Goal: Information Seeking & Learning: Learn about a topic

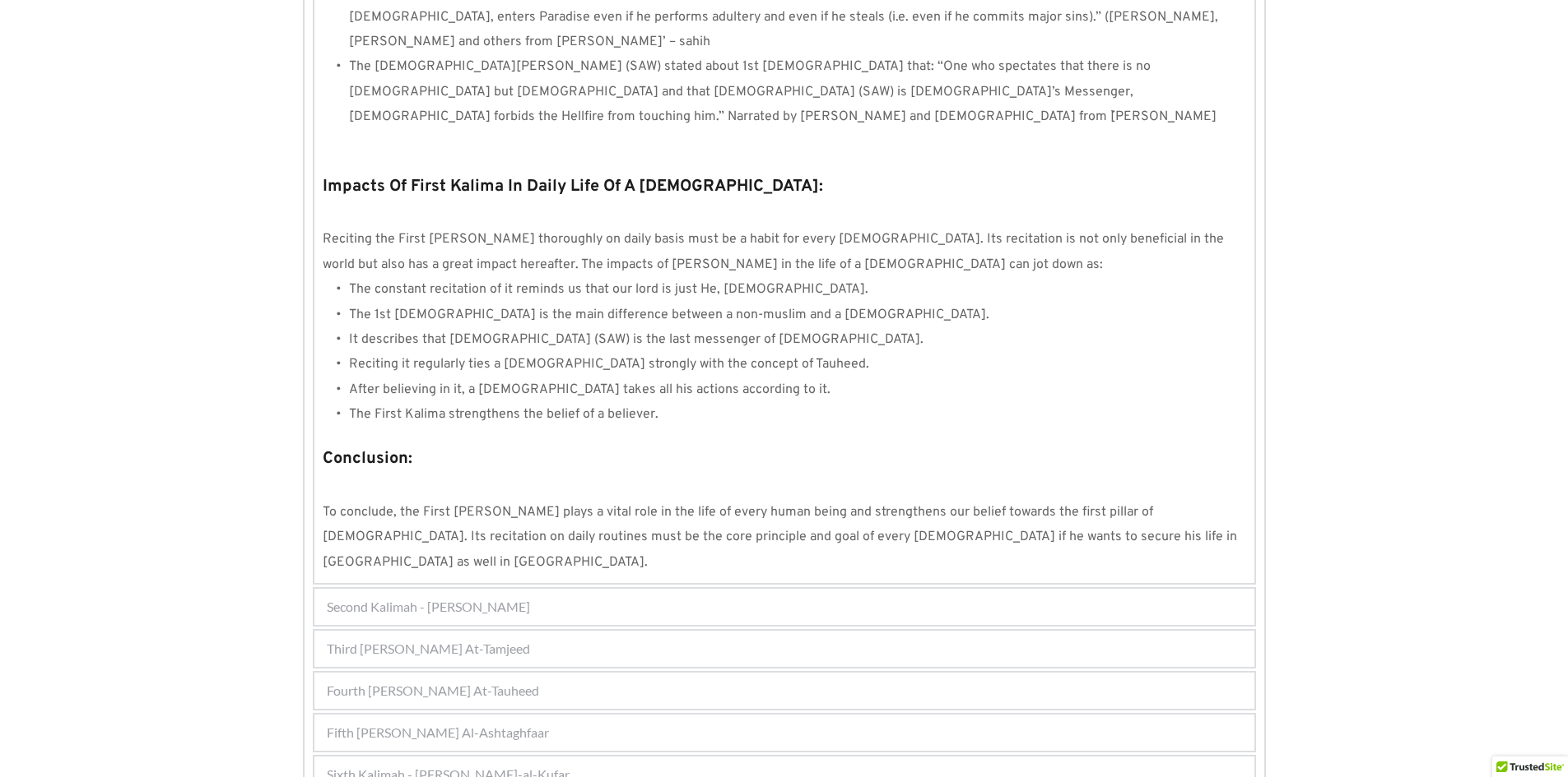
scroll to position [1339, 0]
click at [530, 596] on span "Second Kalimah - [PERSON_NAME]" at bounding box center [428, 605] width 203 height 20
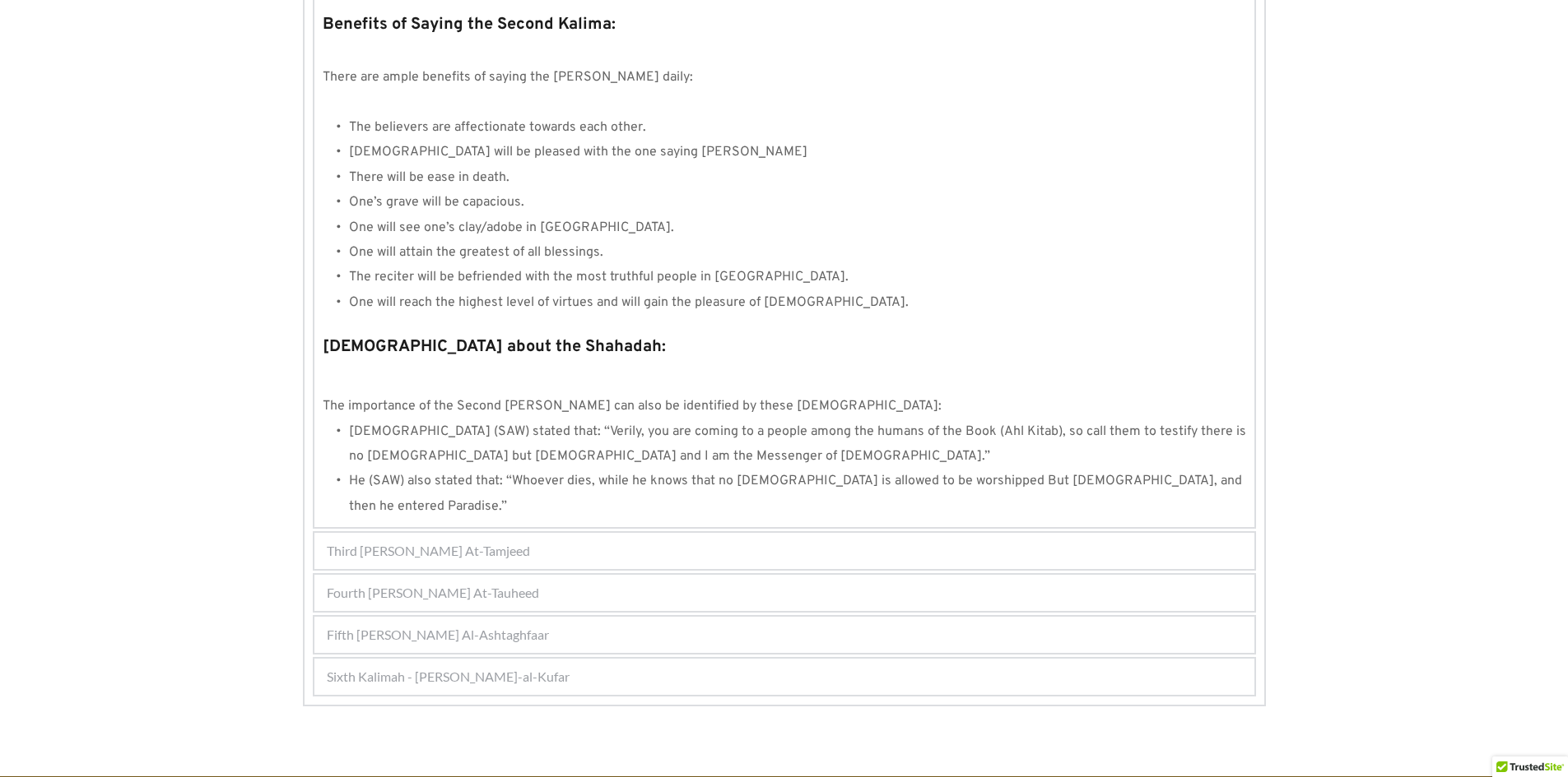
scroll to position [1561, 0]
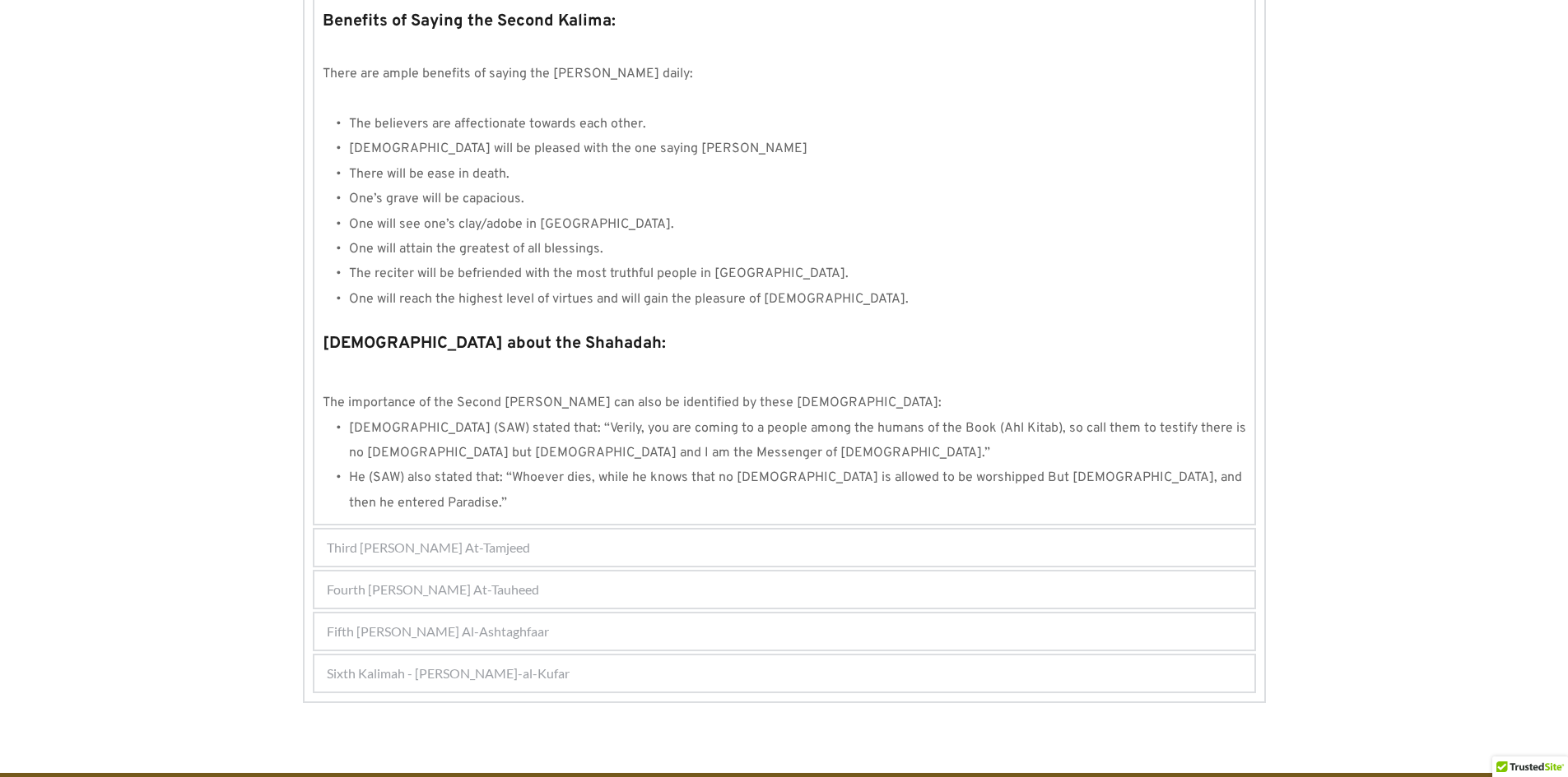
click at [509, 538] on span "Third Kalimah - Kalimah At-Tamjeed" at bounding box center [428, 548] width 203 height 20
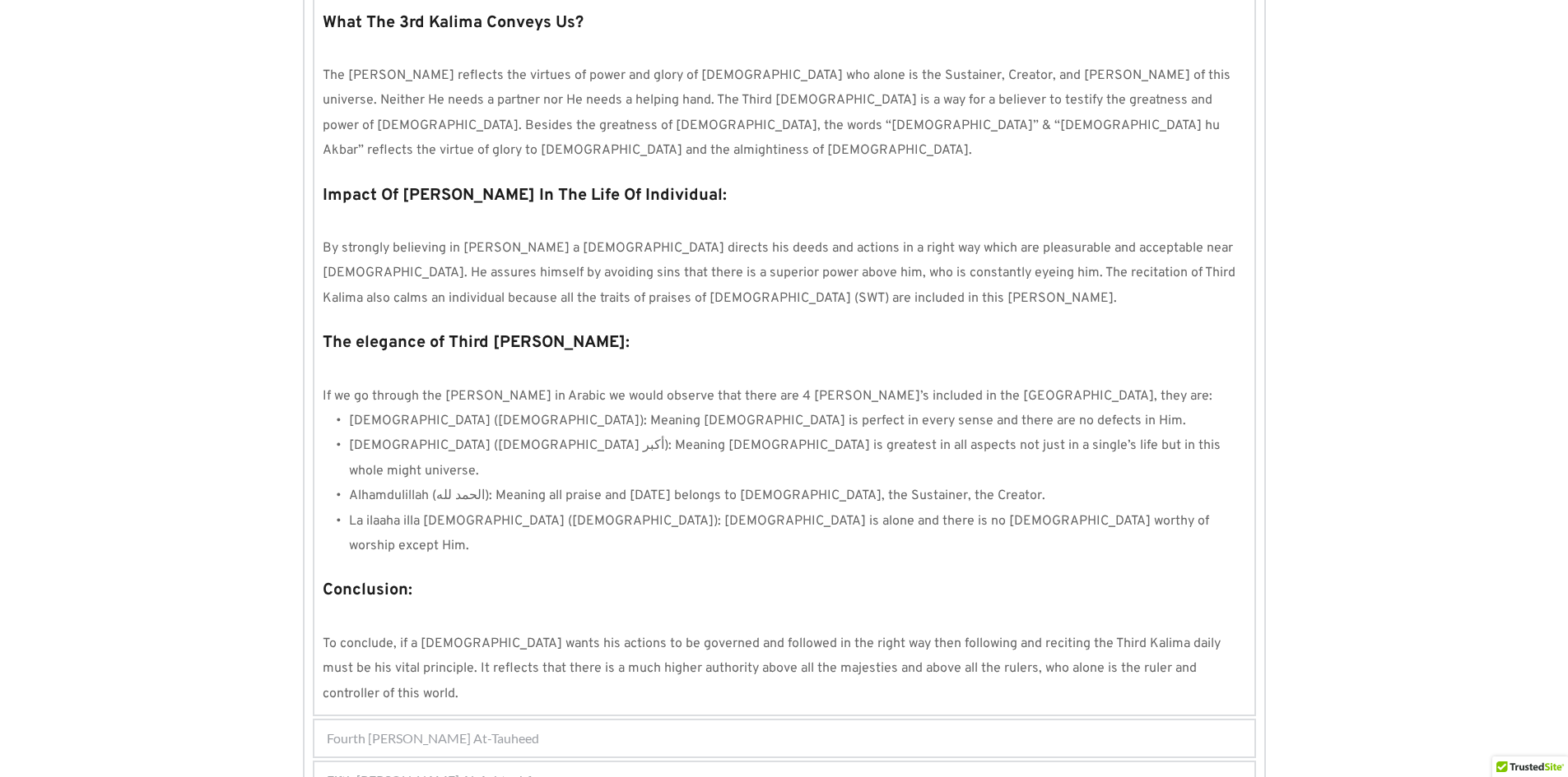
scroll to position [1249, 0]
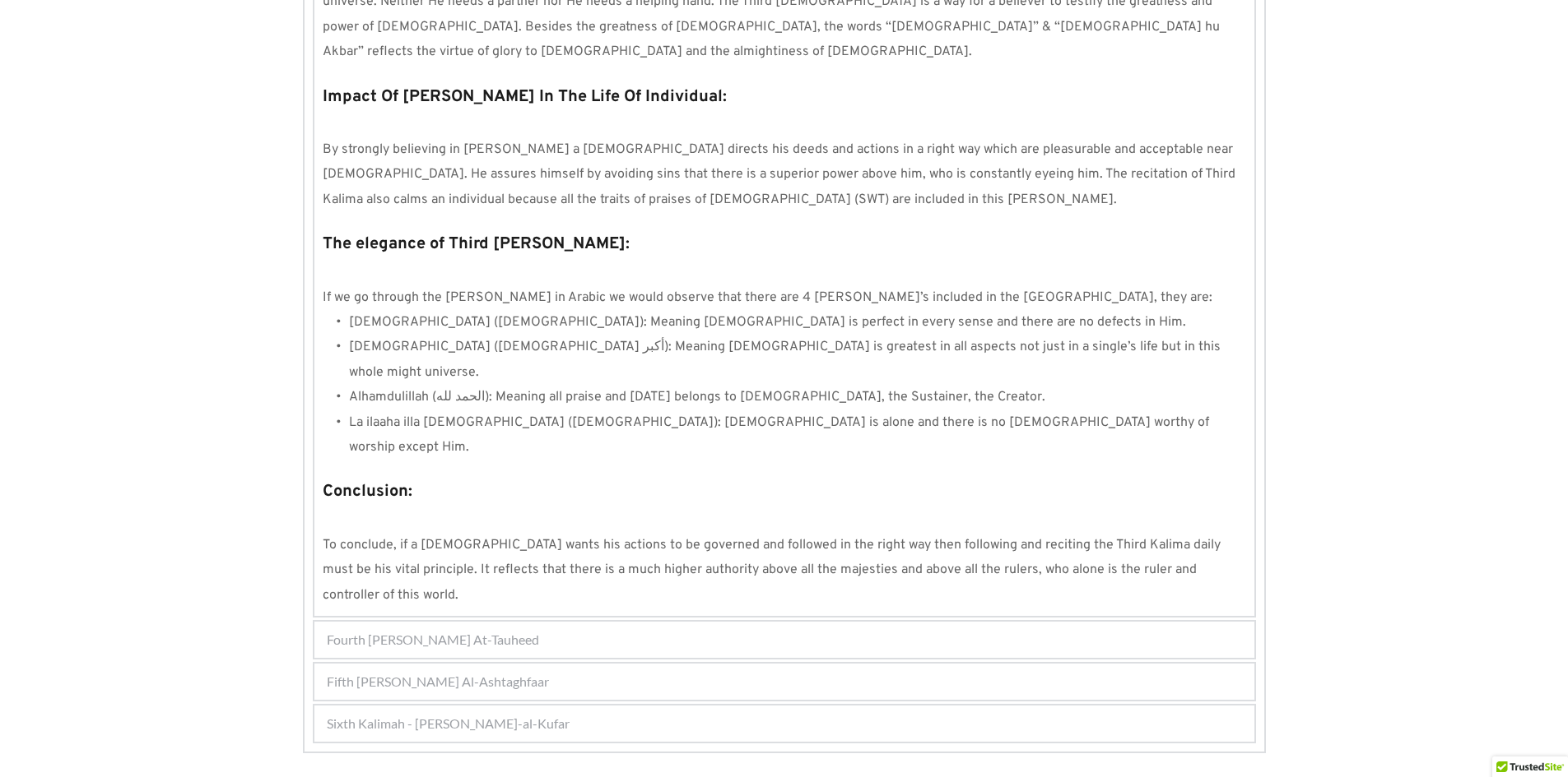
click at [475, 631] on span "Fourth Kalimah - Kalimah At-Tauheed" at bounding box center [433, 640] width 213 height 20
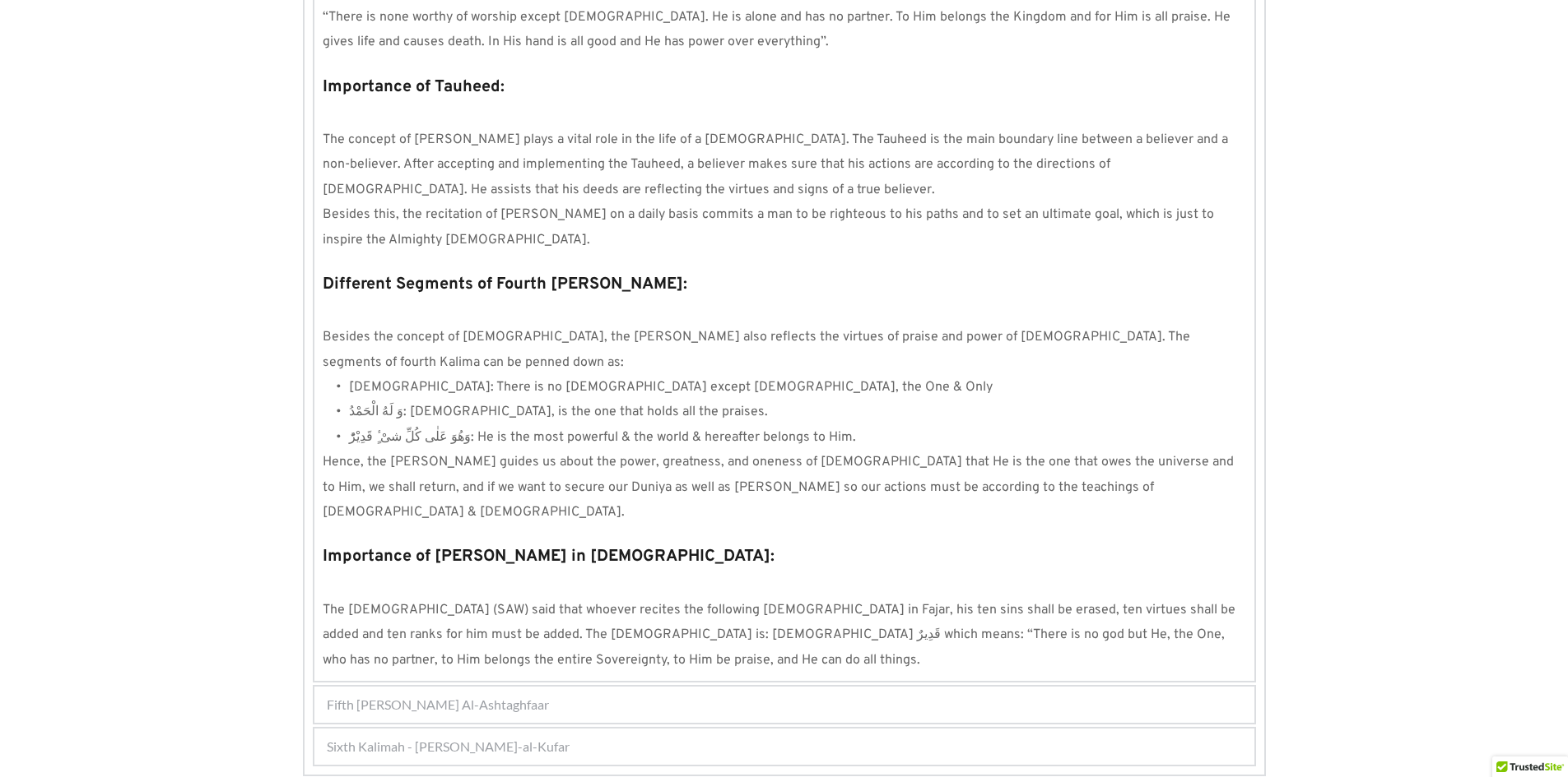
scroll to position [1335, 0]
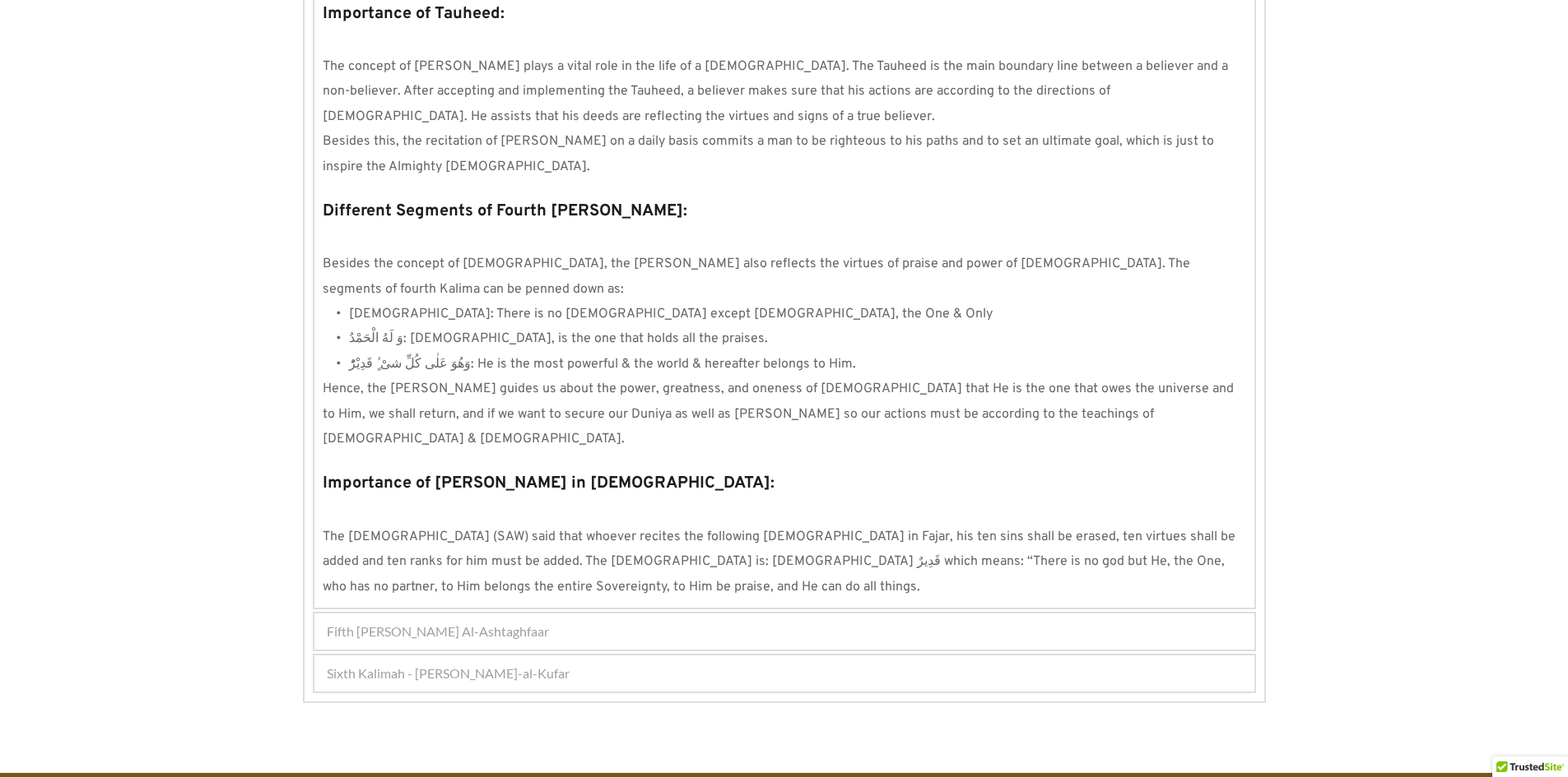
click at [494, 622] on span "Fifth Kalimah - Kalimah Al-Ashtaghfaar" at bounding box center [438, 631] width 222 height 20
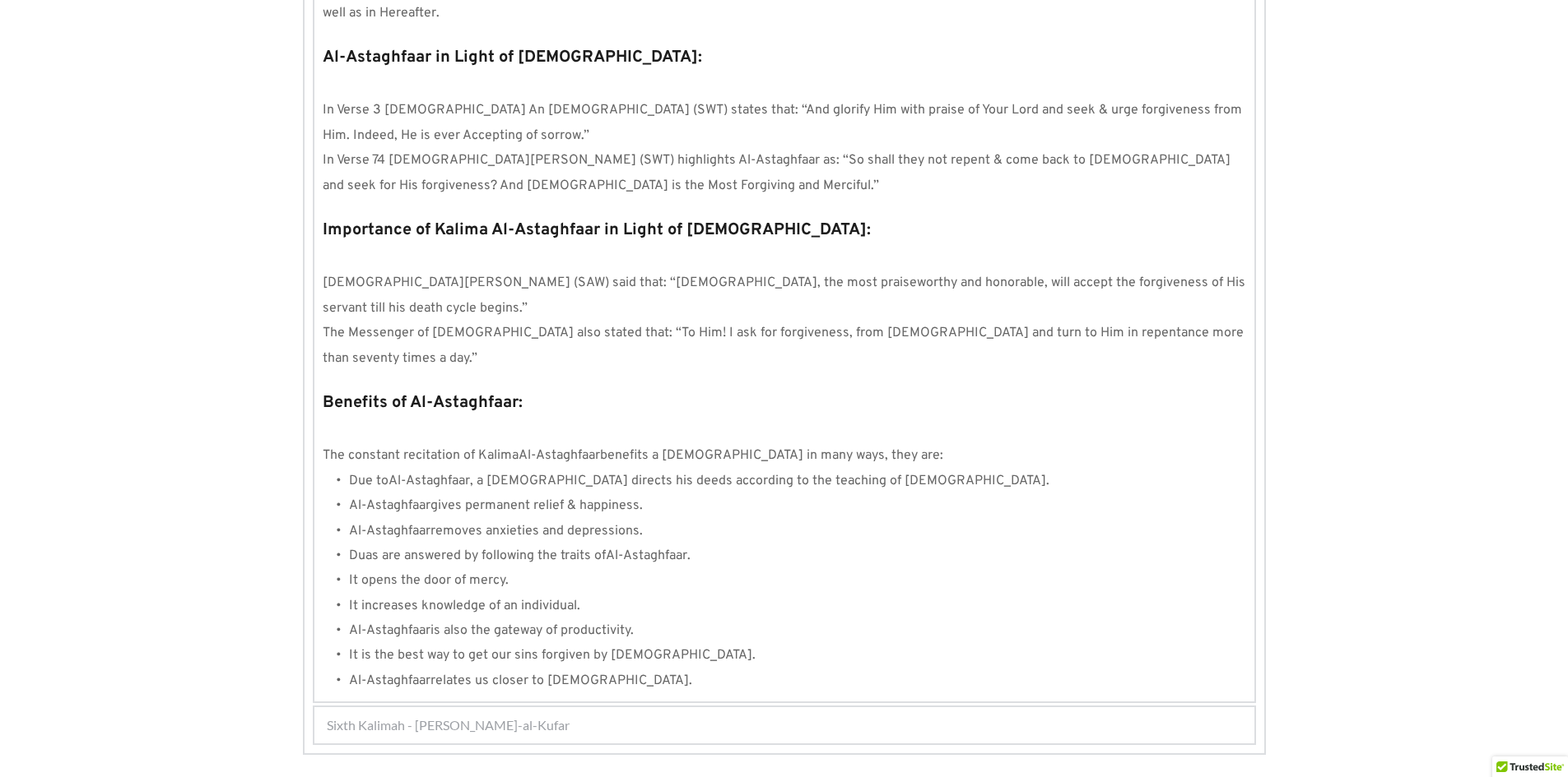
scroll to position [1628, 0]
click at [565, 706] on div "Sixth Kalimah - Kalimah Radd-al-Kufar" at bounding box center [784, 724] width 940 height 36
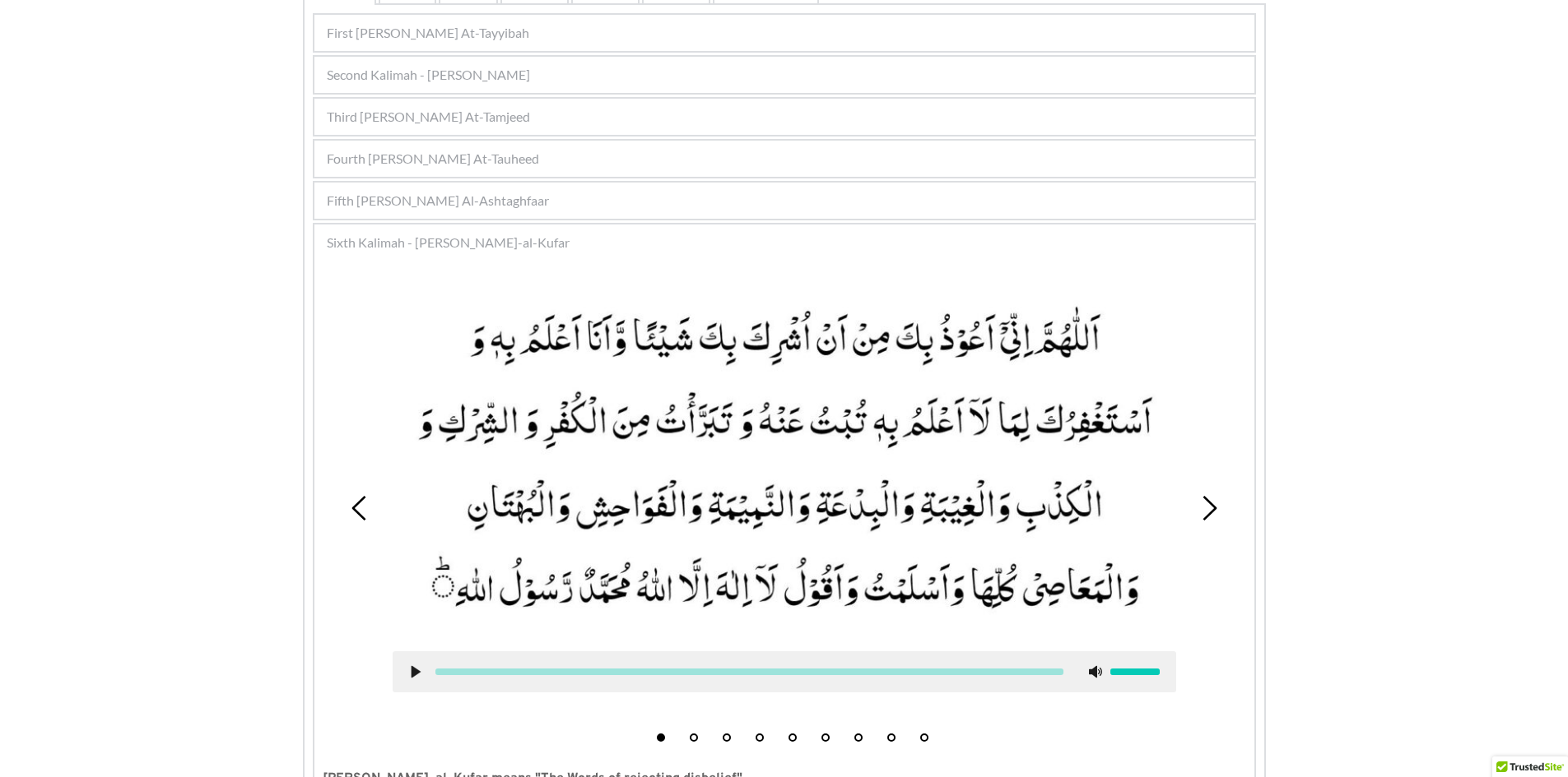
scroll to position [377, 0]
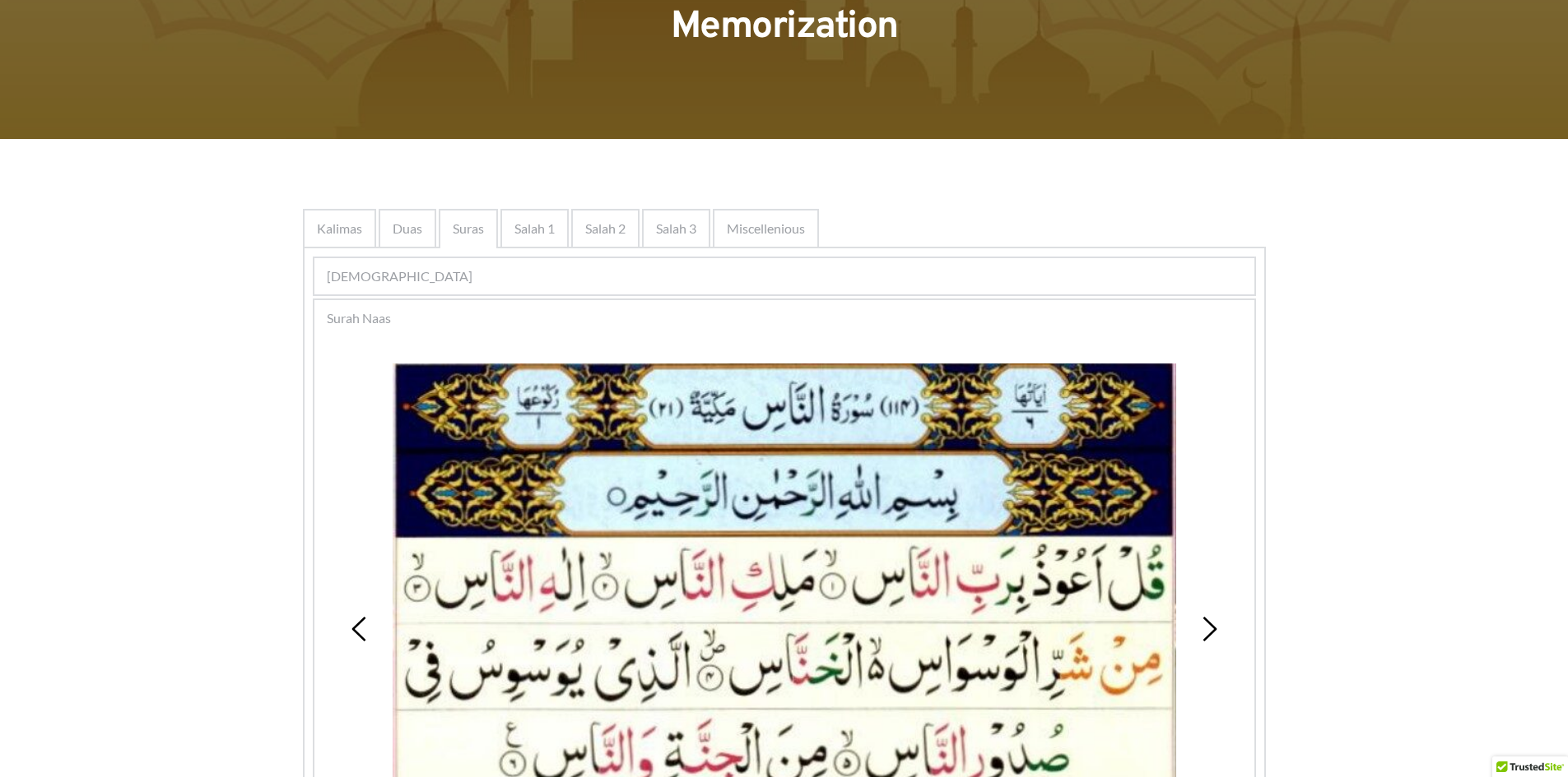
scroll to position [411, 0]
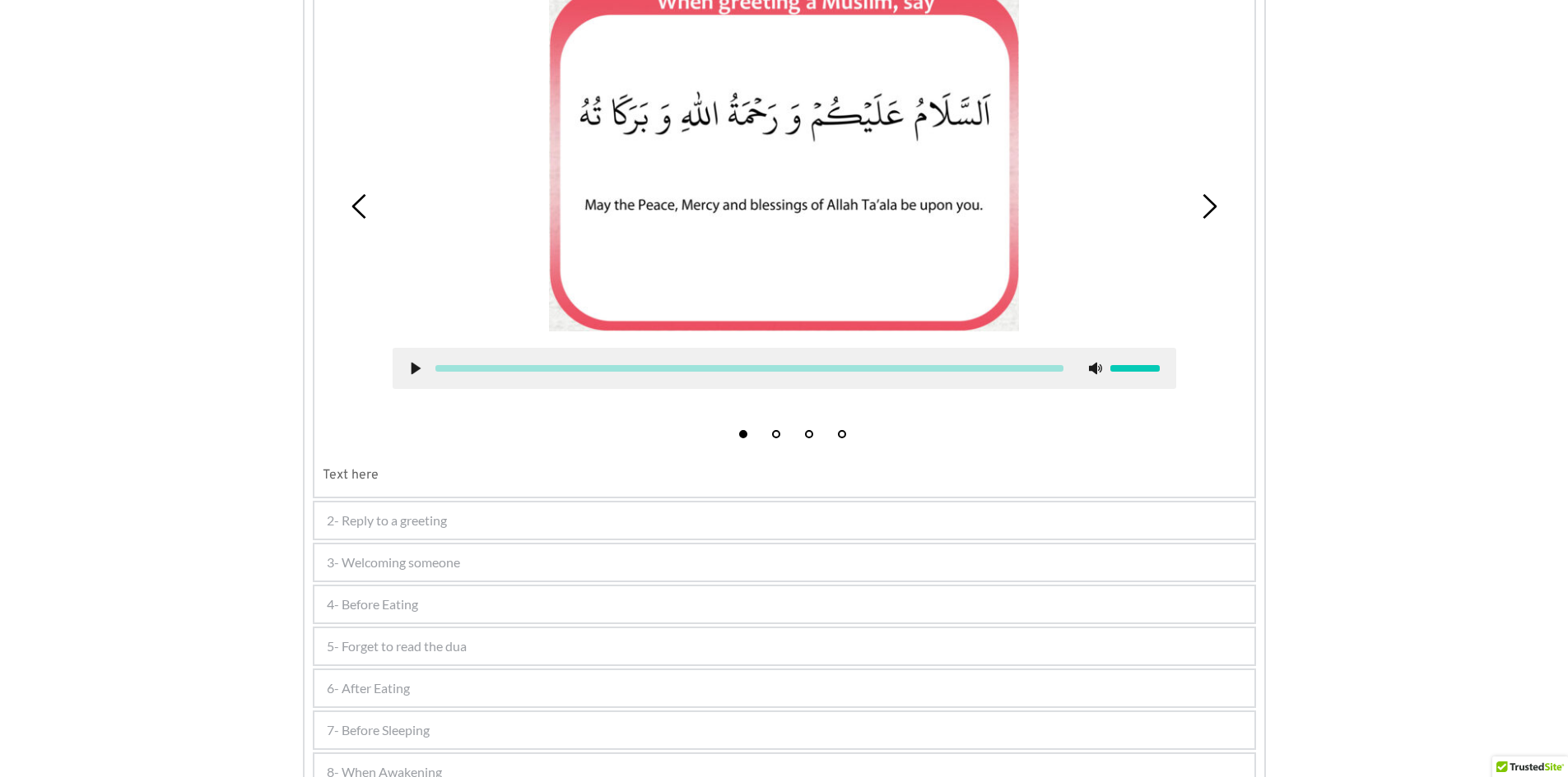
scroll to position [576, 0]
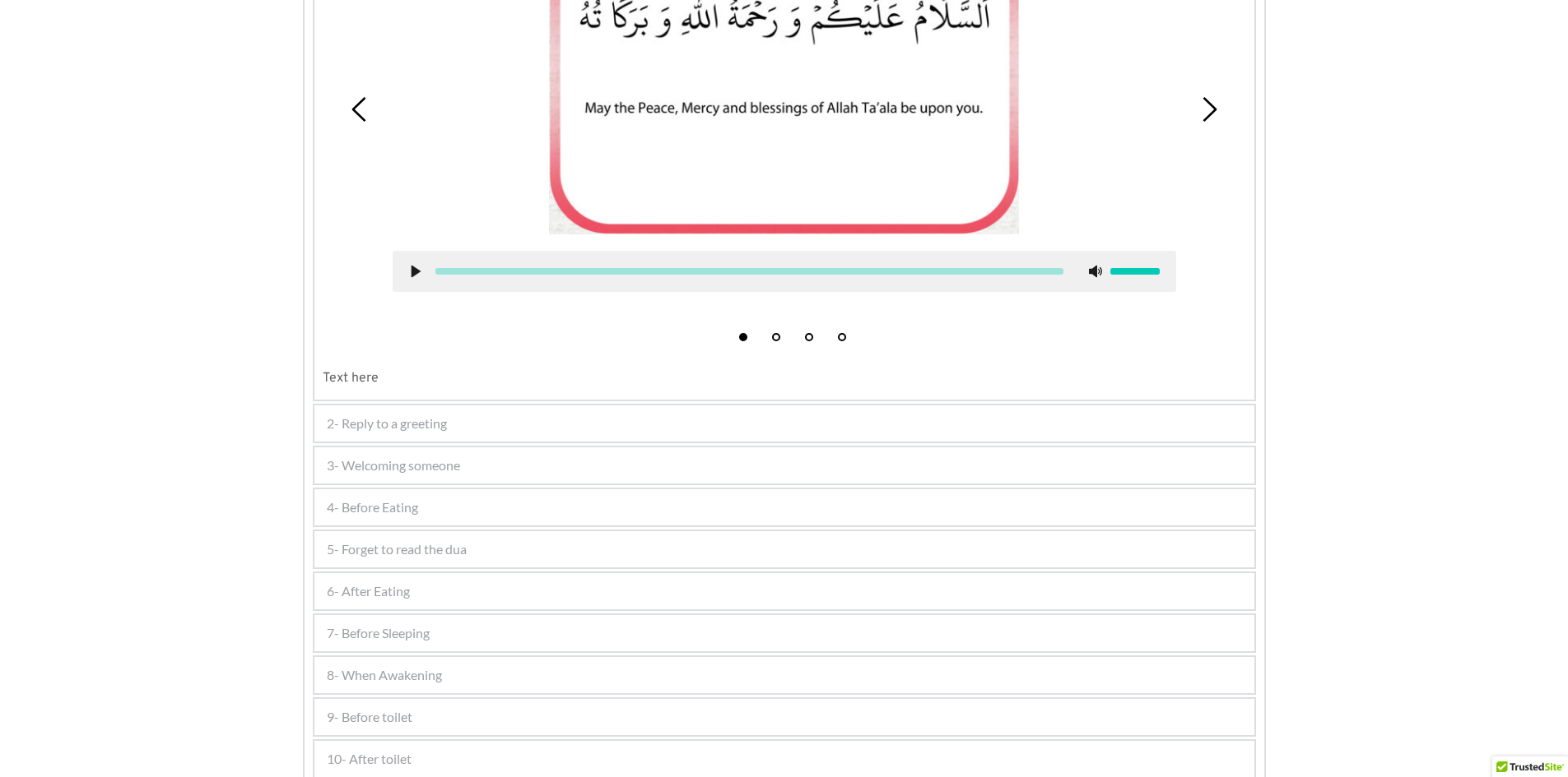
click at [513, 505] on div "4- Before Eating" at bounding box center [784, 507] width 940 height 36
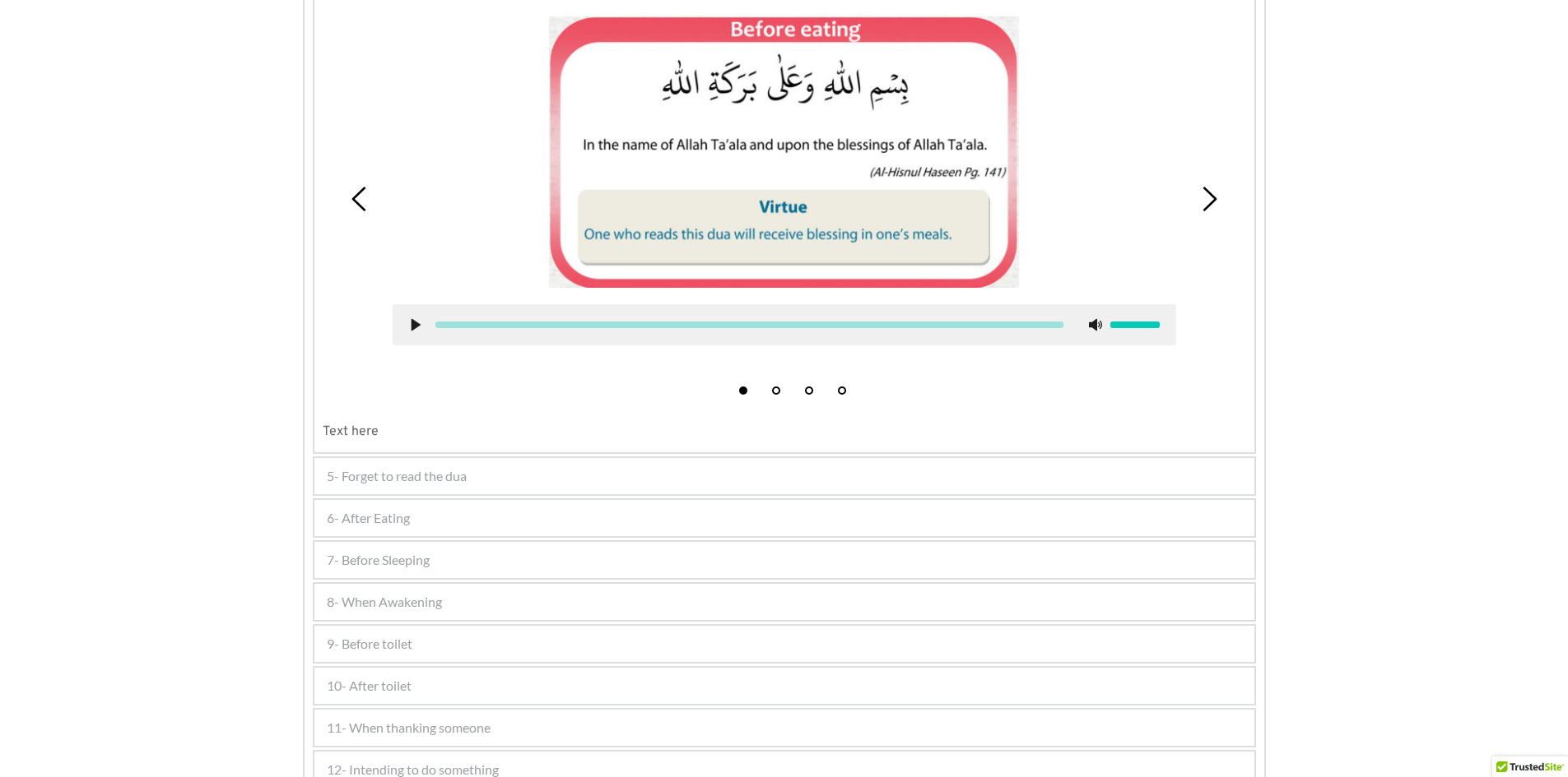
scroll to position [526, 0]
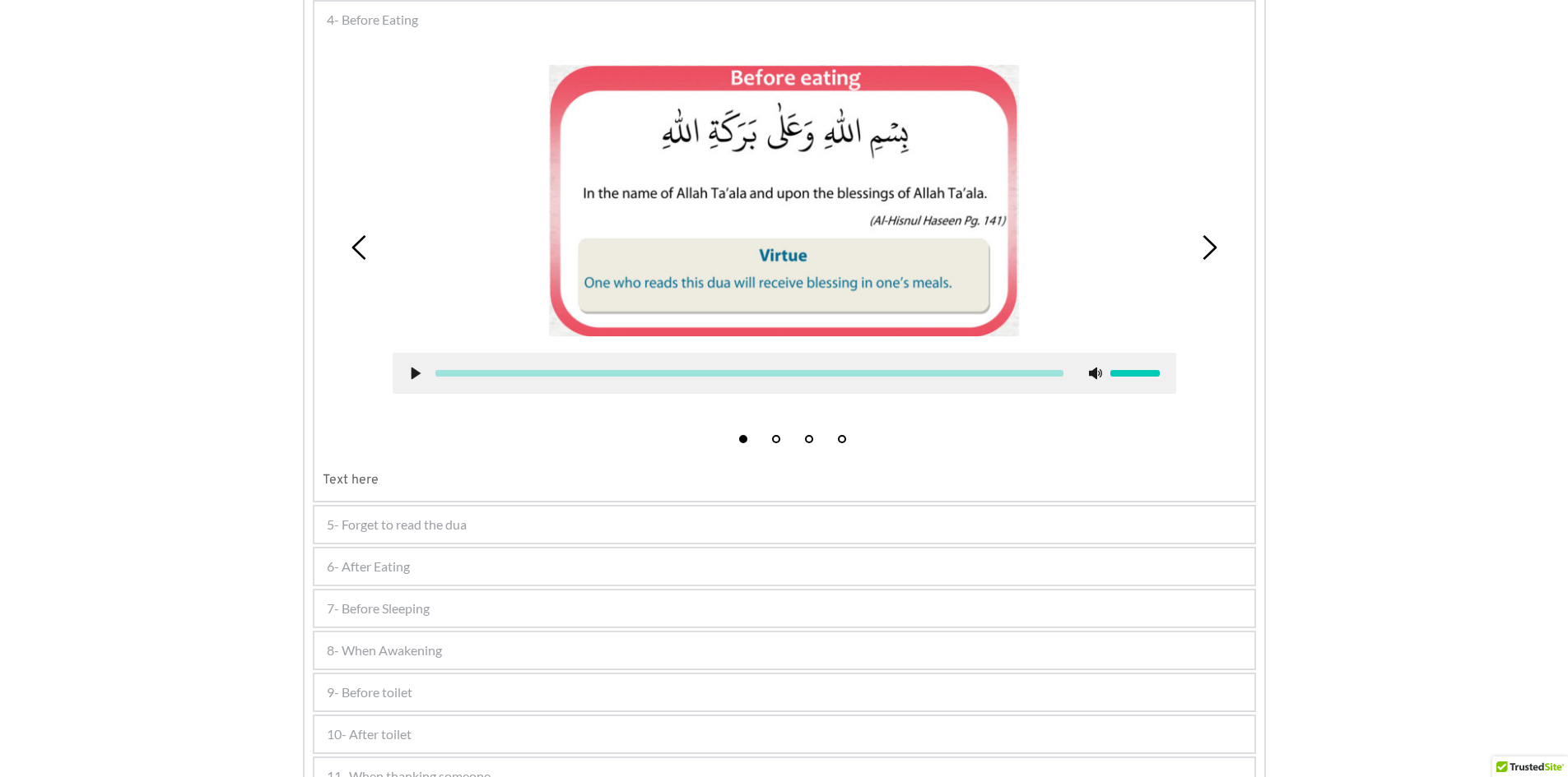
click at [484, 526] on div "5- Forget to read the dua" at bounding box center [784, 524] width 940 height 36
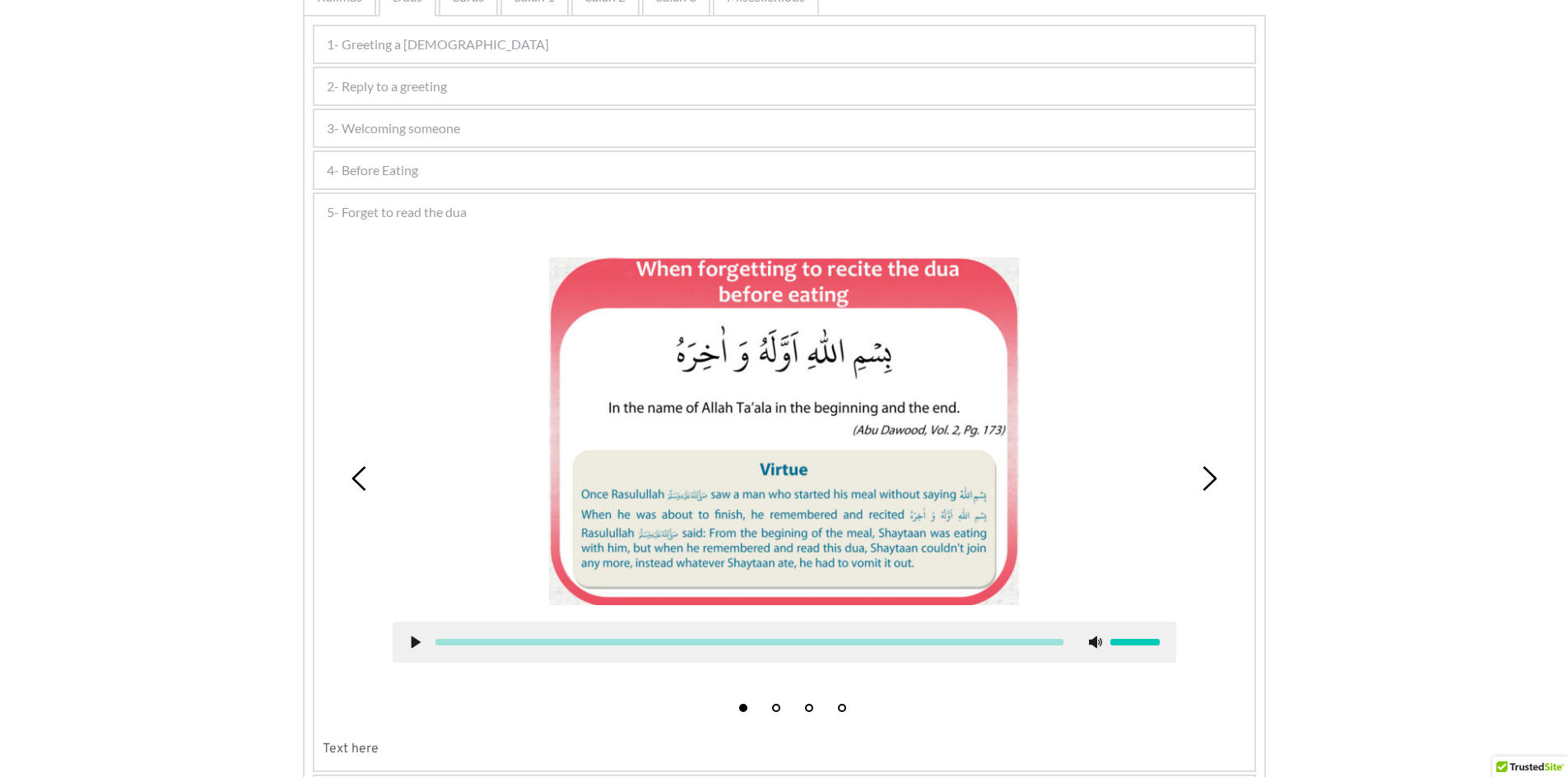
scroll to position [690, 0]
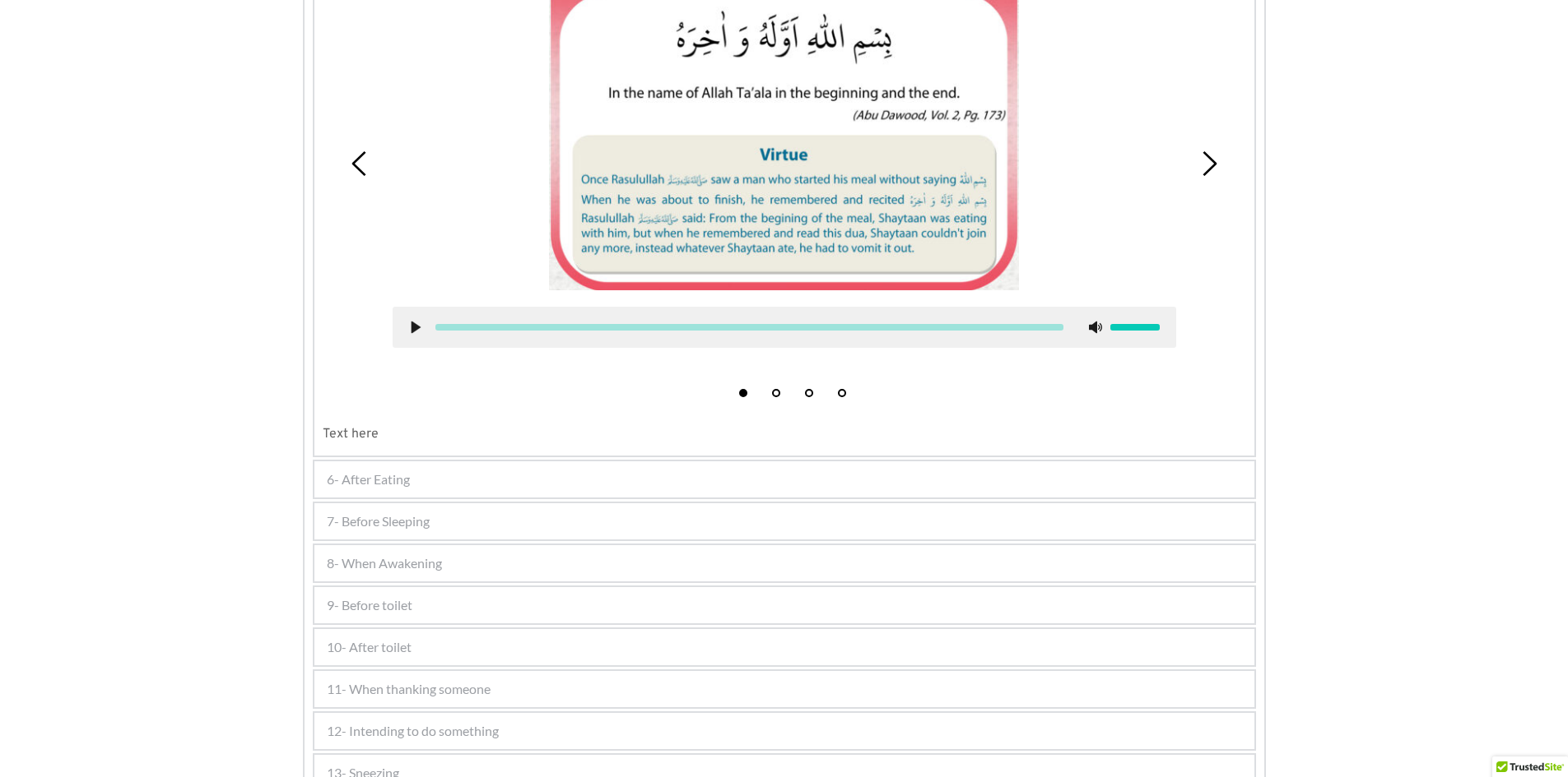
click at [415, 481] on div "6- After Eating" at bounding box center [784, 479] width 940 height 36
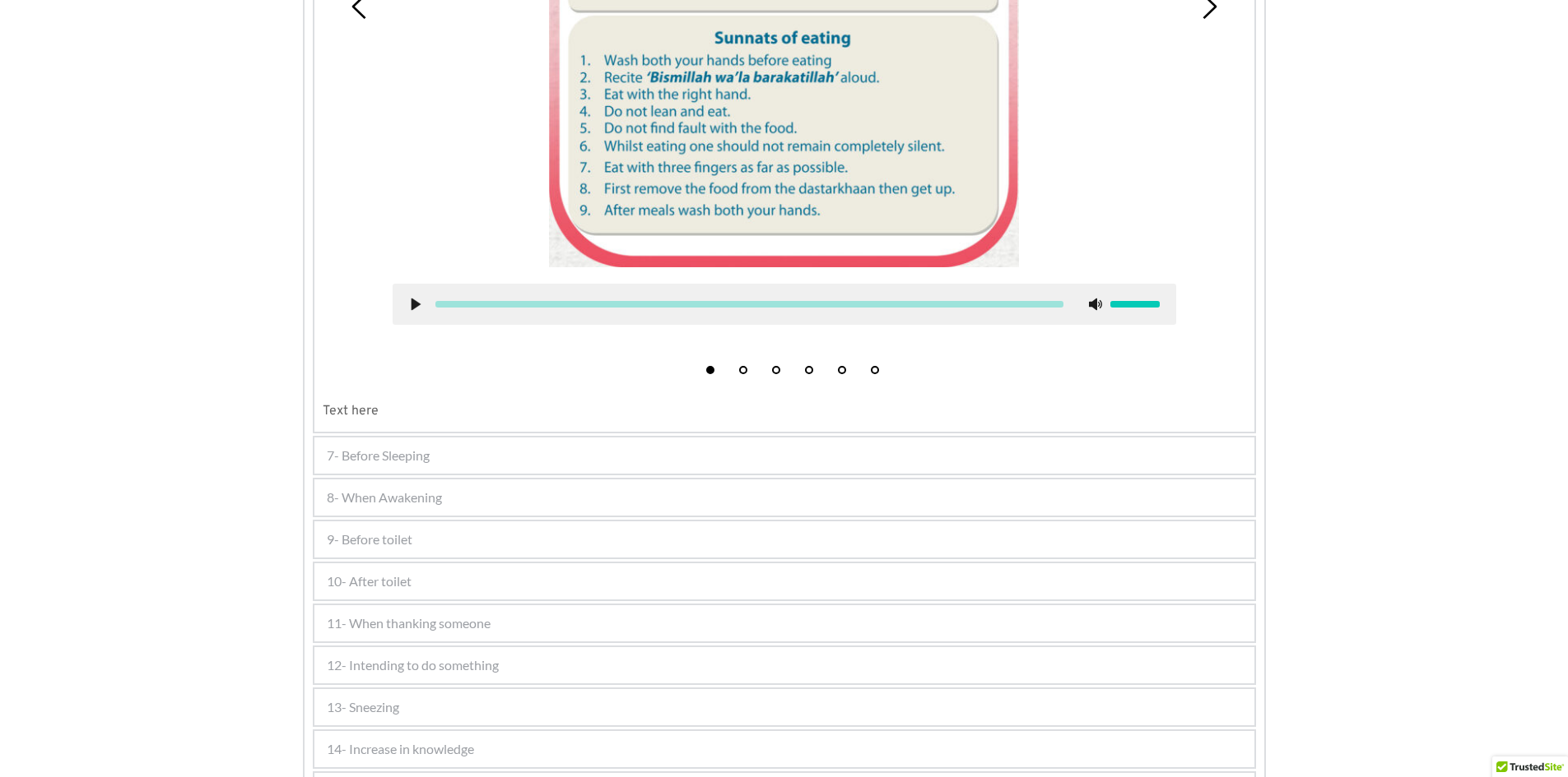
scroll to position [774, 0]
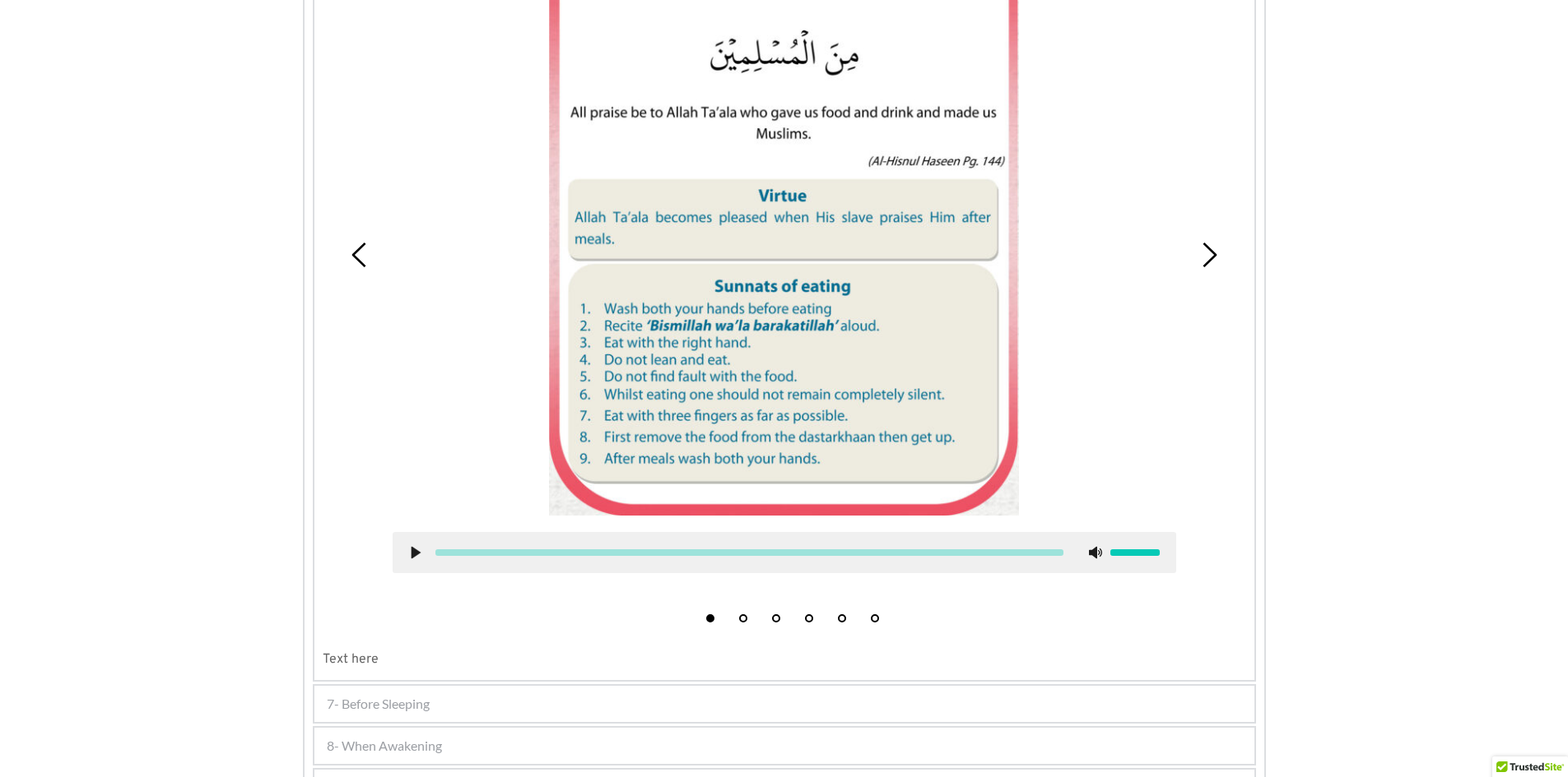
click at [411, 706] on span "7- Before Sleeping" at bounding box center [378, 703] width 103 height 20
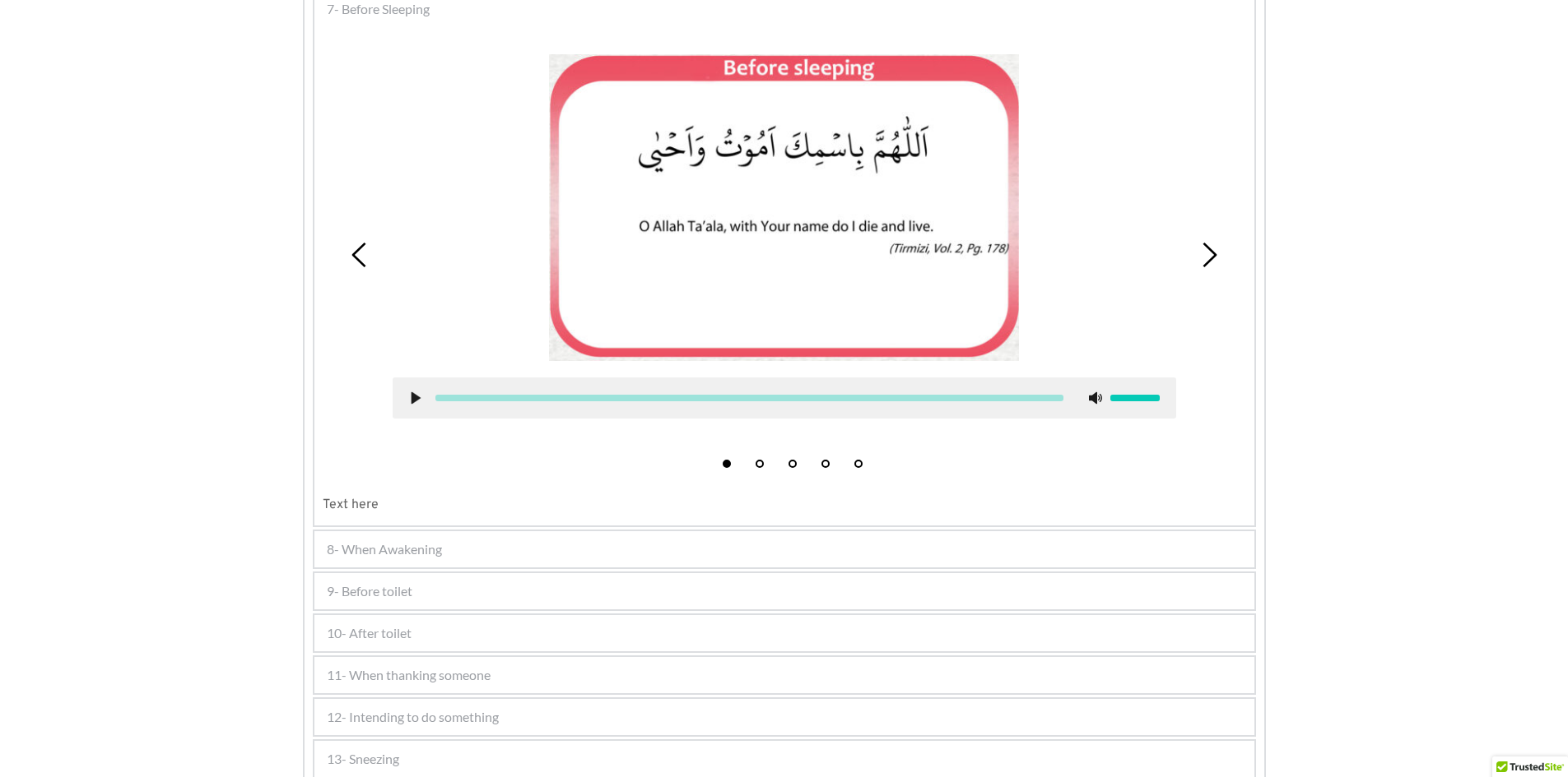
scroll to position [652, 0]
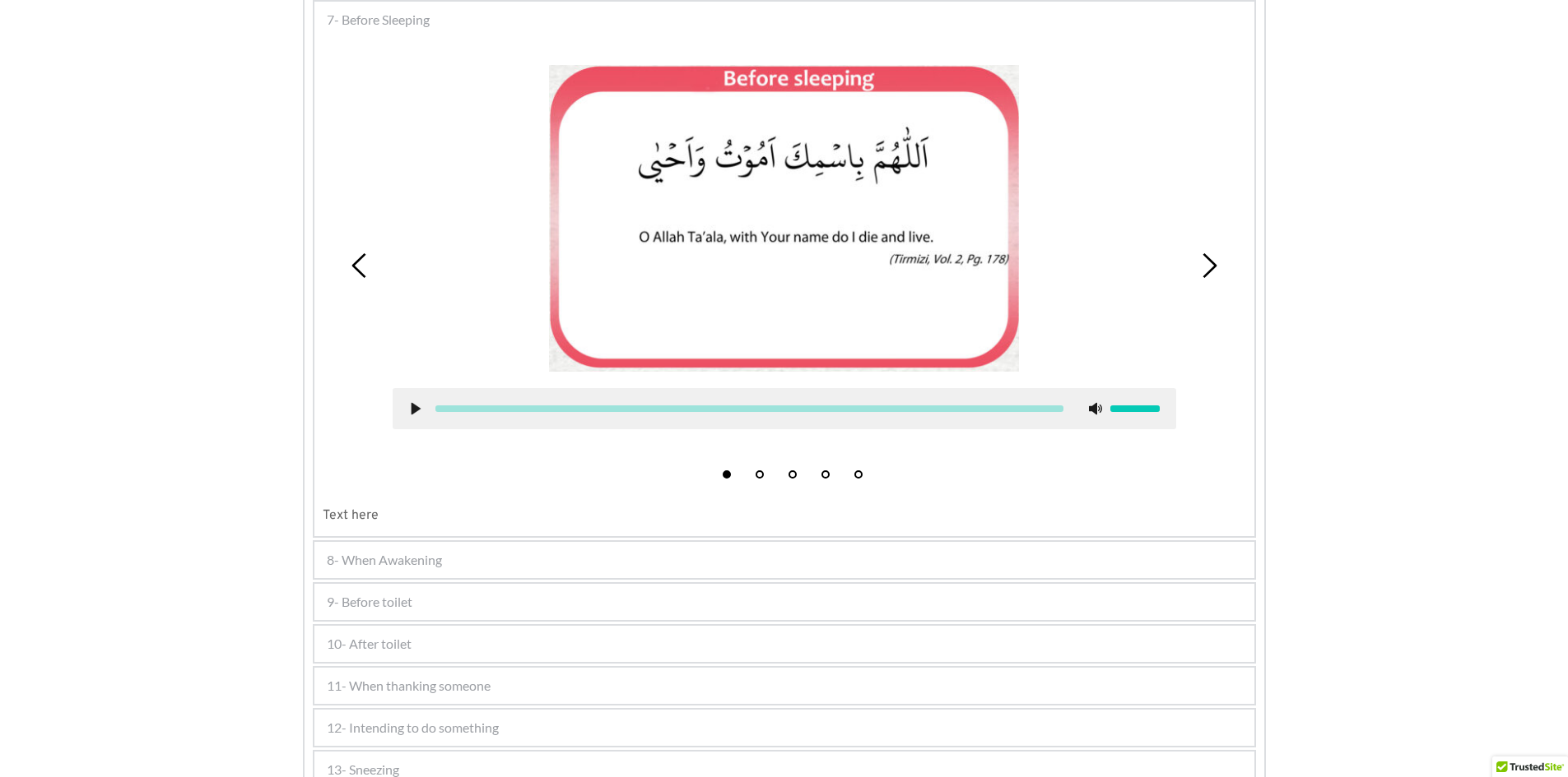
click at [450, 562] on div "8- When Awakening" at bounding box center [784, 560] width 940 height 36
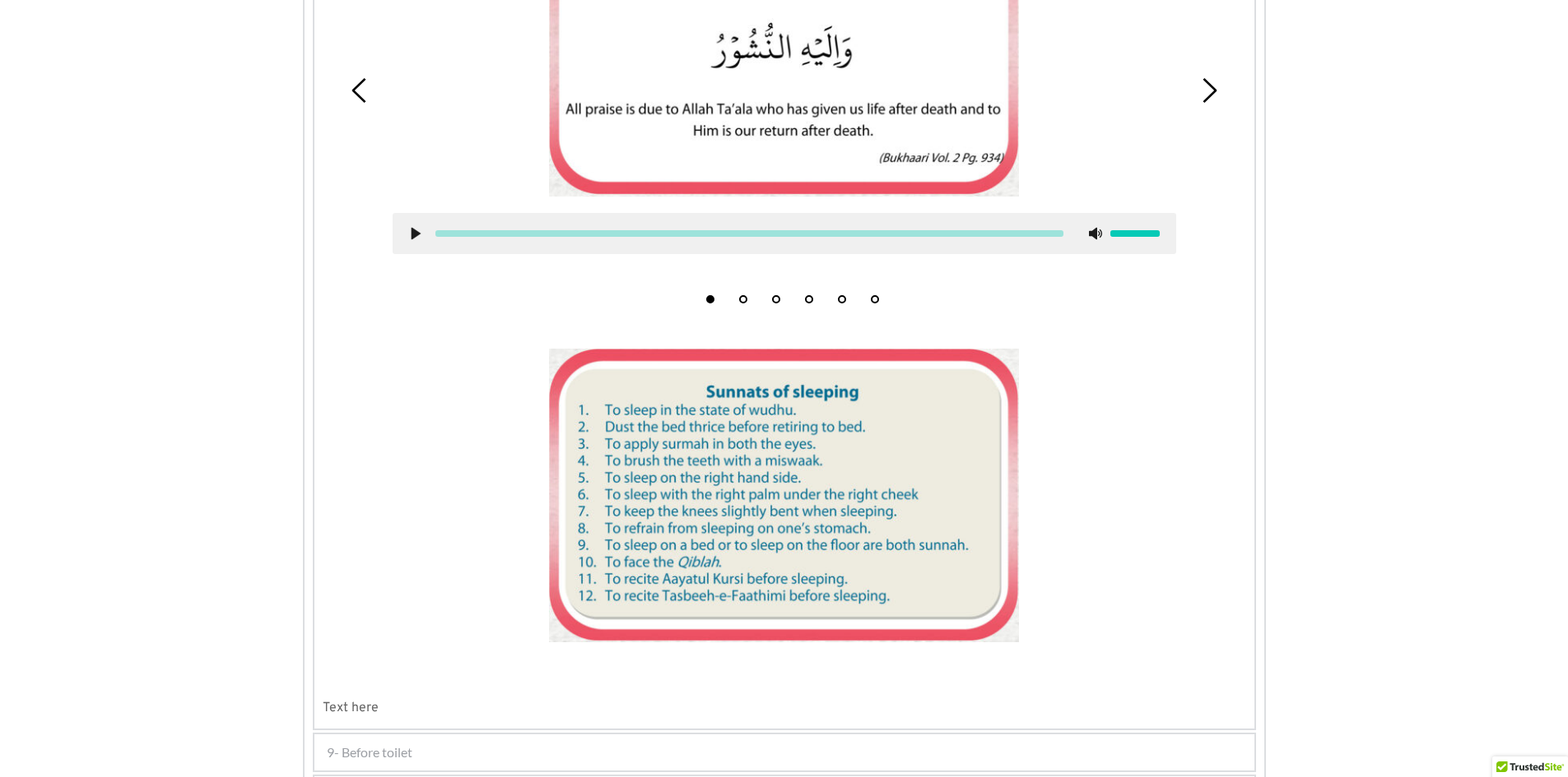
scroll to position [1145, 0]
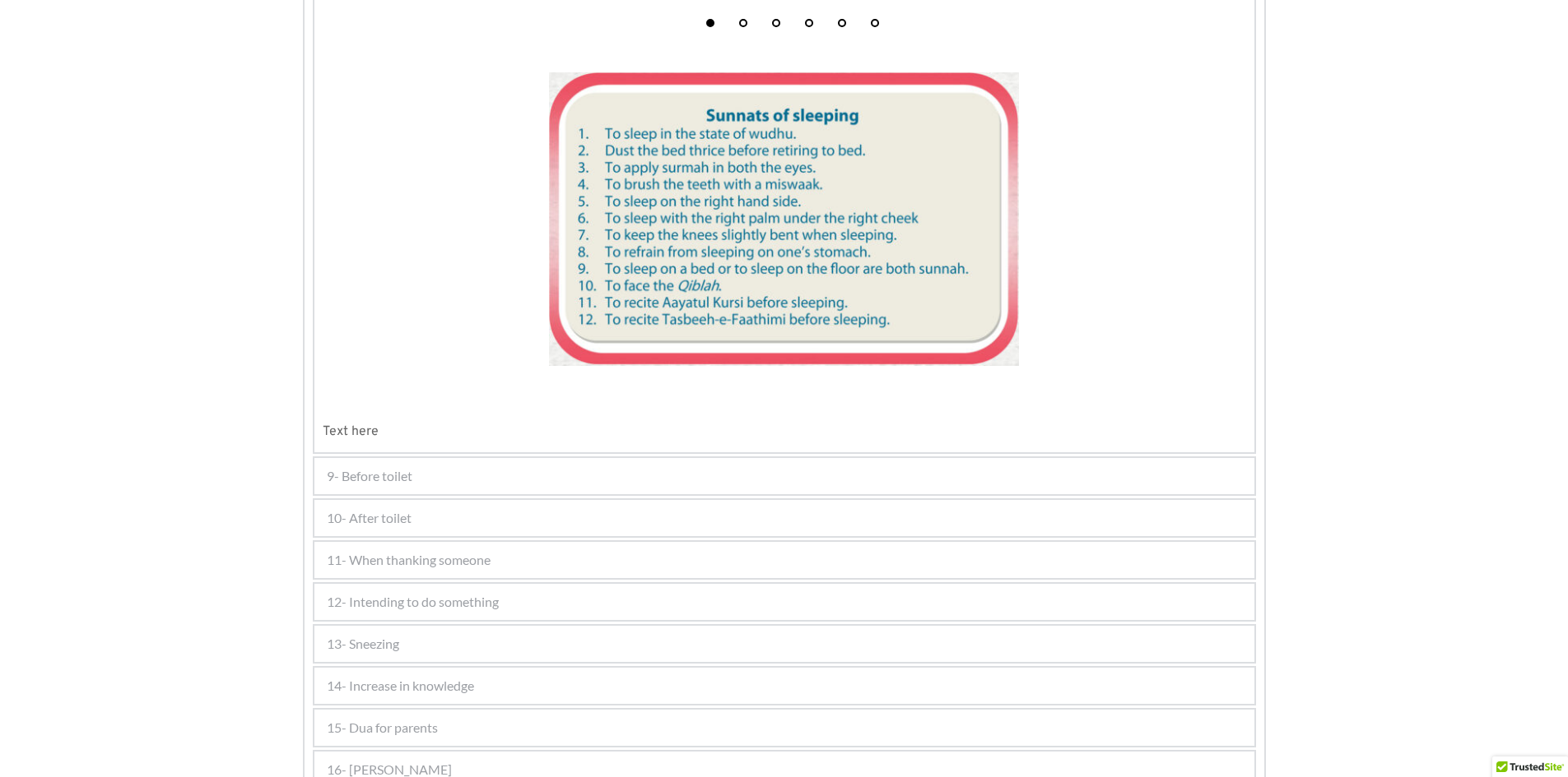
click at [343, 493] on div "9- Before toilet" at bounding box center [784, 476] width 940 height 36
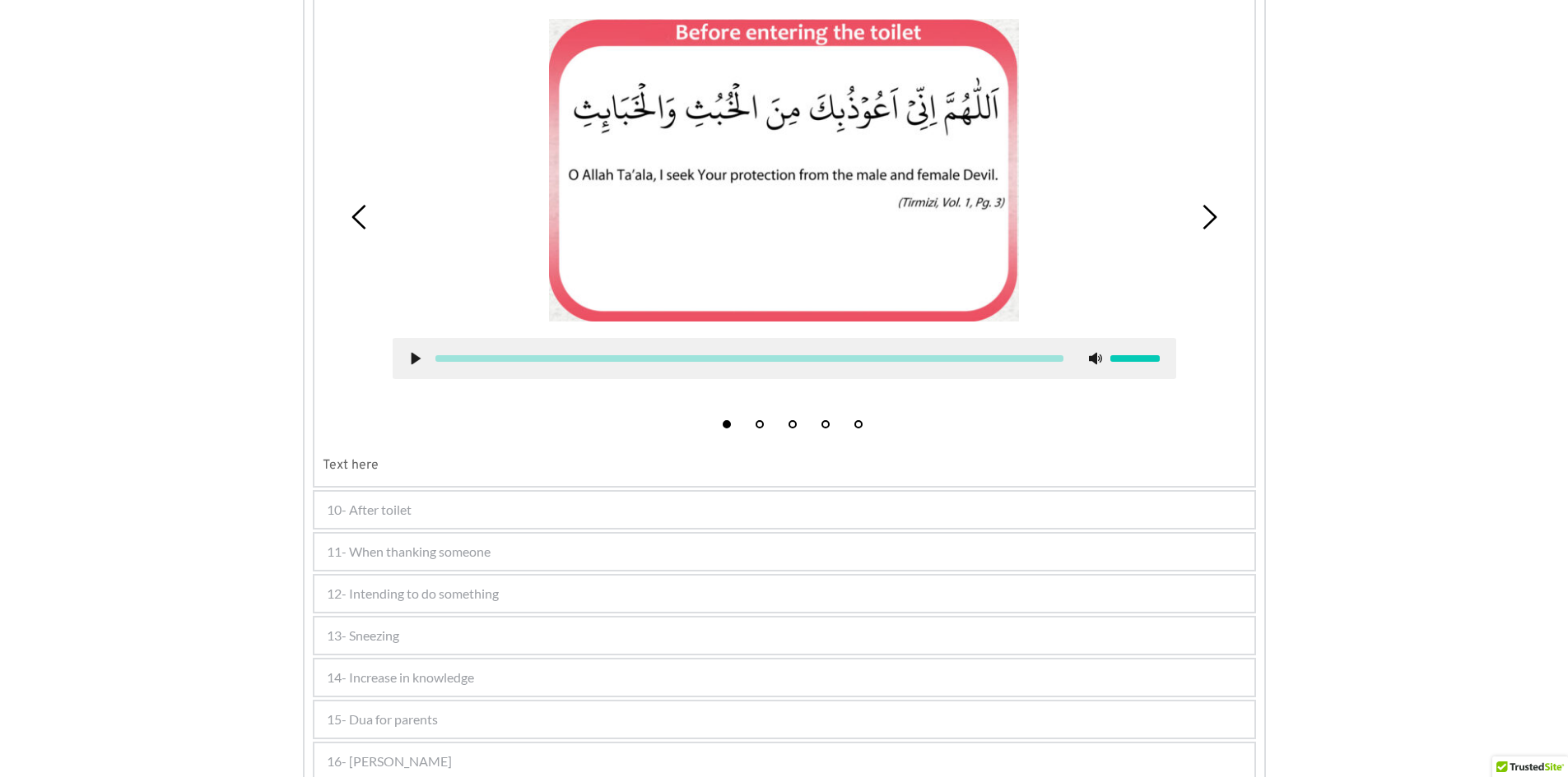
scroll to position [735, 0]
